Goal: Find specific page/section: Find specific page/section

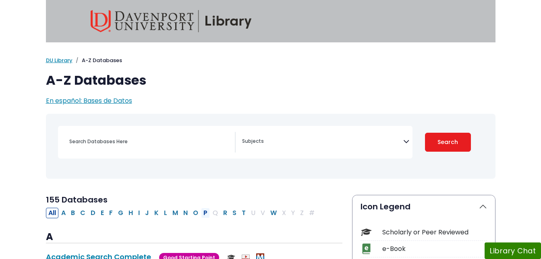
click at [204, 212] on button "P" at bounding box center [205, 212] width 9 height 10
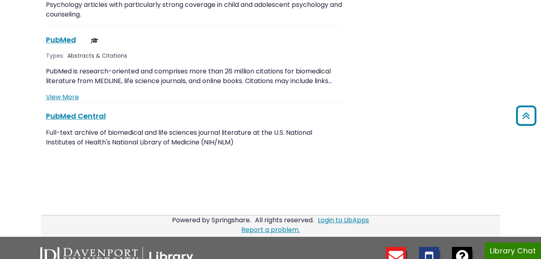
scroll to position [1530, 0]
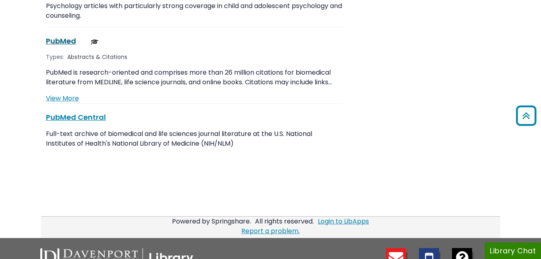
click at [62, 36] on link "PubMed This link opens in a new window" at bounding box center [61, 41] width 30 height 10
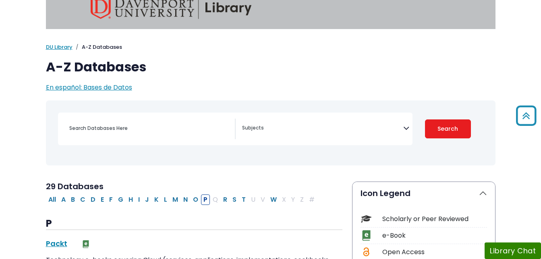
scroll to position [0, 0]
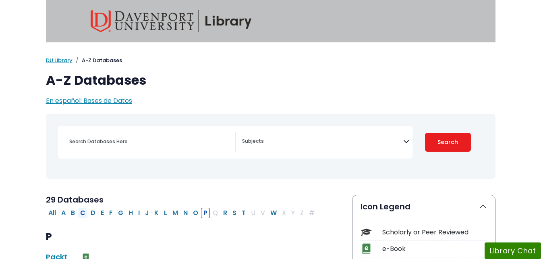
click at [84, 211] on button "C" at bounding box center [83, 212] width 10 height 10
select select "Database Subject Filter"
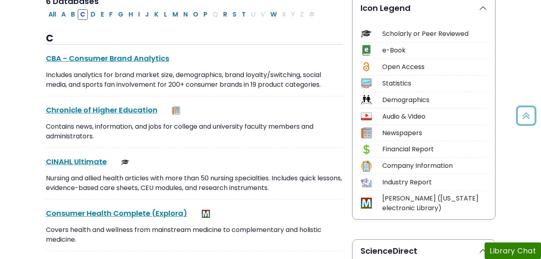
scroll to position [199, 0]
click at [74, 159] on link "CINAHL Ultimate This link opens in a new window" at bounding box center [76, 161] width 61 height 10
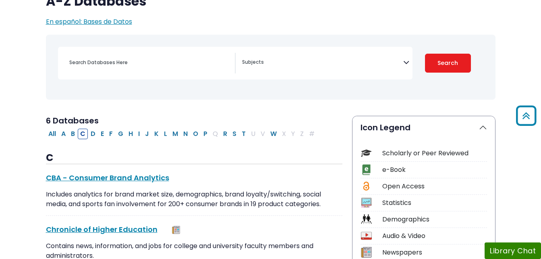
scroll to position [0, 0]
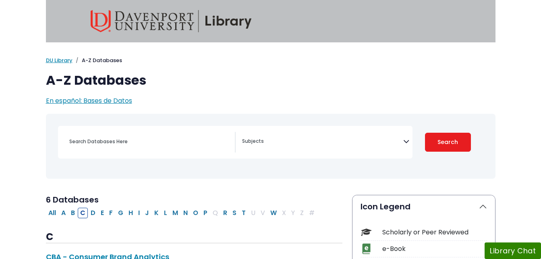
click at [168, 149] on div "Search filters" at bounding box center [149, 141] width 170 height 19
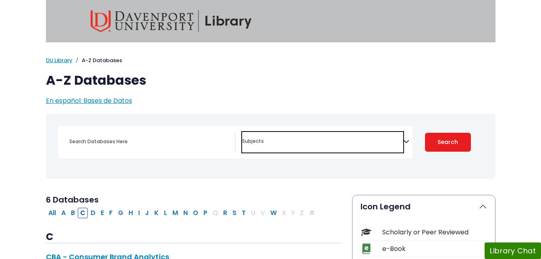
click at [262, 141] on textarea "Search" at bounding box center [322, 142] width 161 height 6
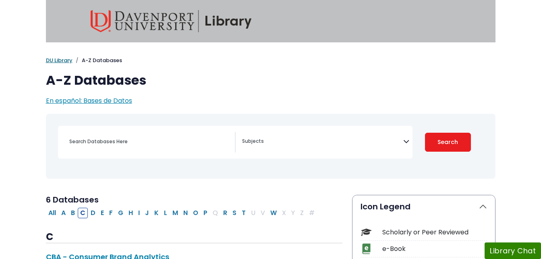
click at [61, 59] on link "DU Library" at bounding box center [59, 60] width 27 height 8
